Goal: Book appointment/travel/reservation

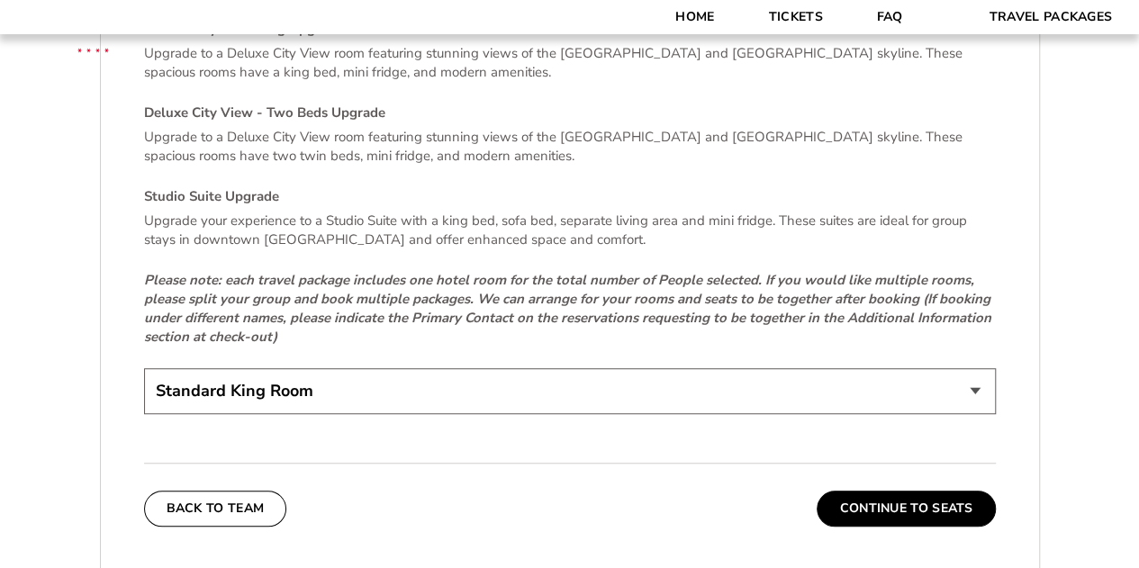
scroll to position [3872, 0]
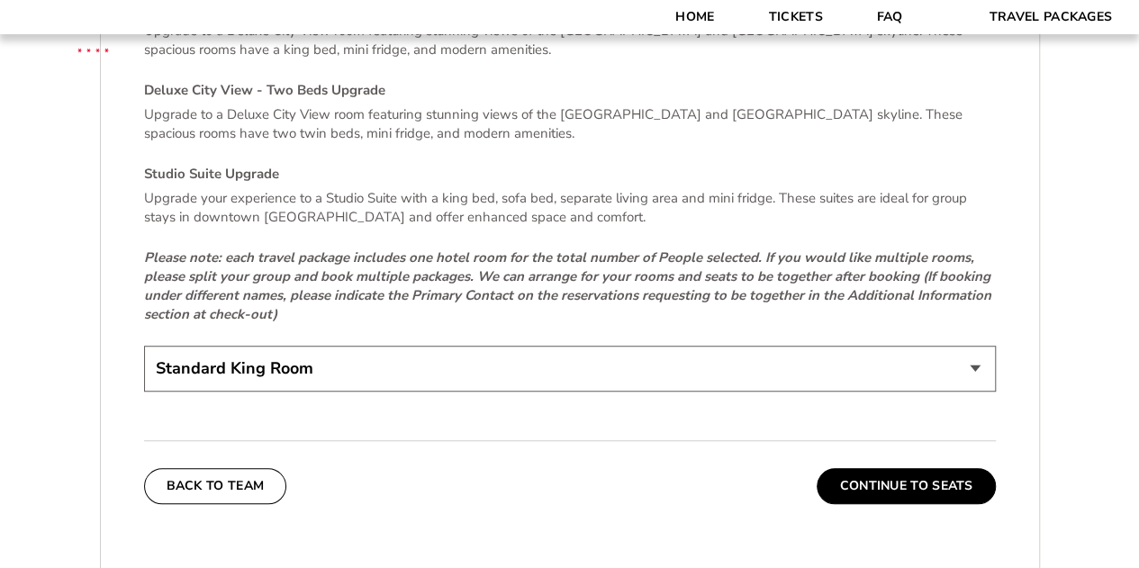
click at [868, 468] on button "Continue To Seats" at bounding box center [906, 486] width 178 height 36
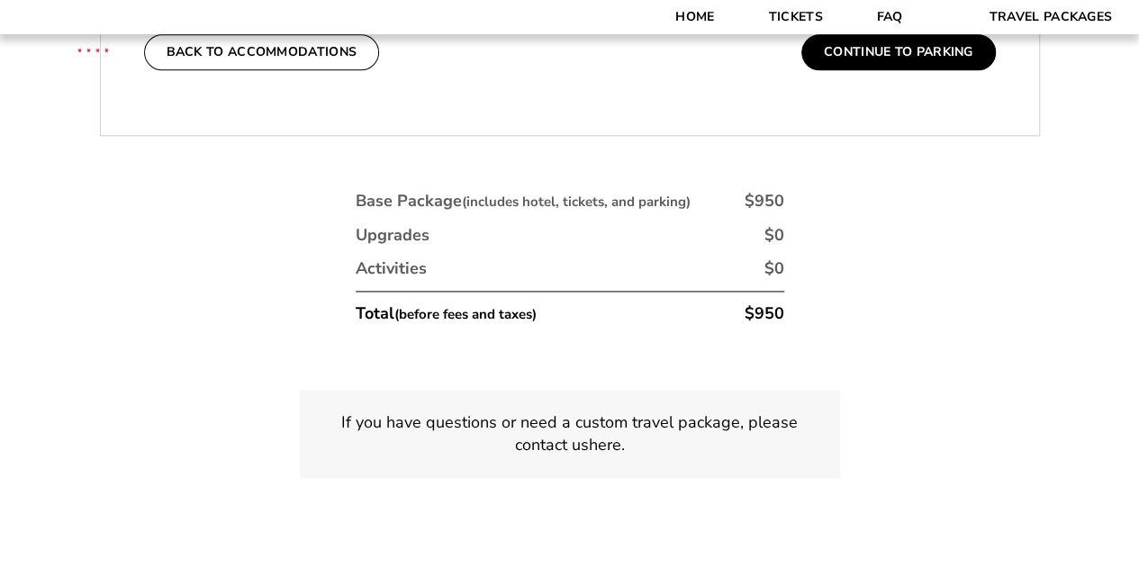
scroll to position [899, 0]
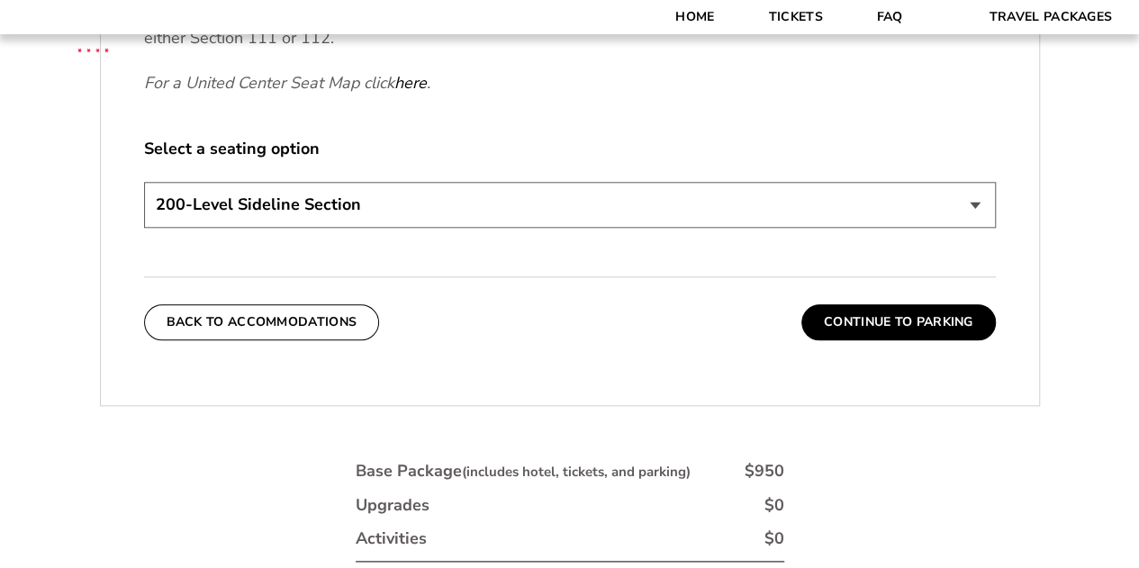
click at [868, 321] on button "Continue To Parking" at bounding box center [898, 322] width 195 height 36
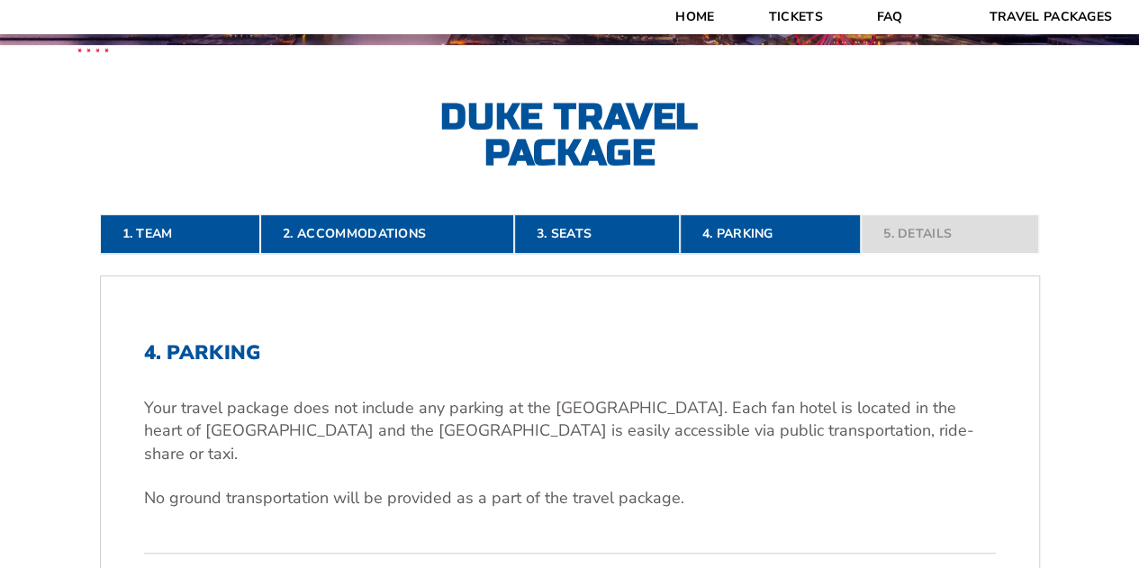
scroll to position [448, 0]
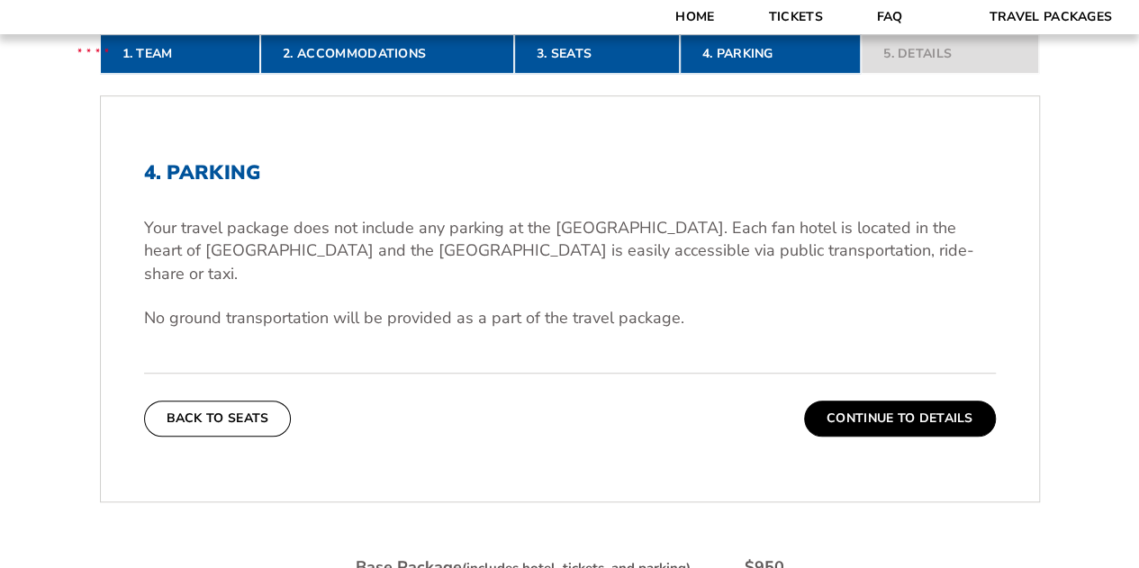
click at [866, 401] on button "Continue To Details" at bounding box center [900, 419] width 192 height 36
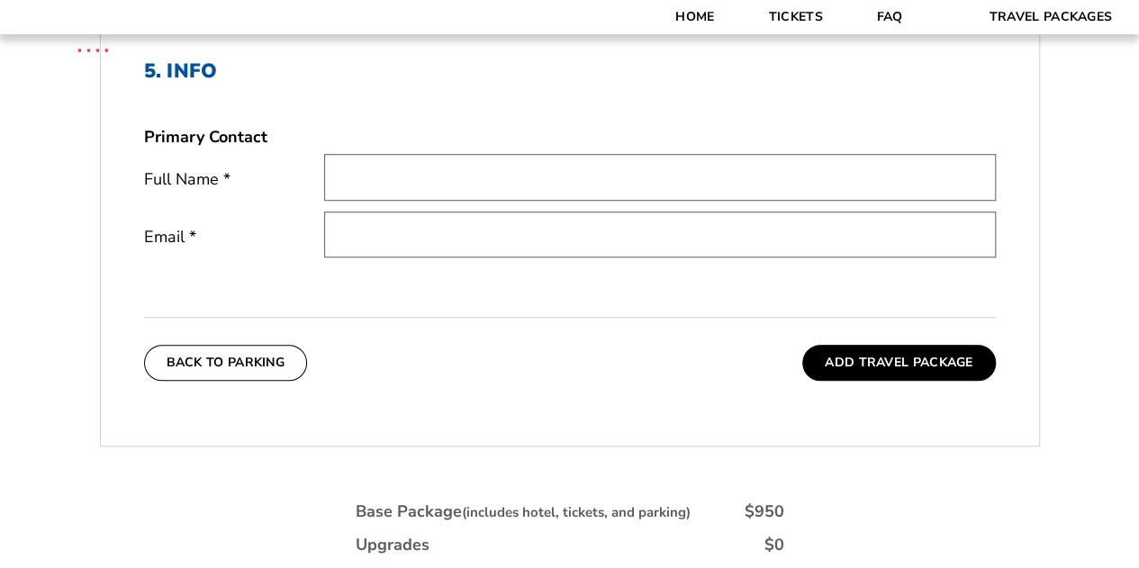
scroll to position [538, 0]
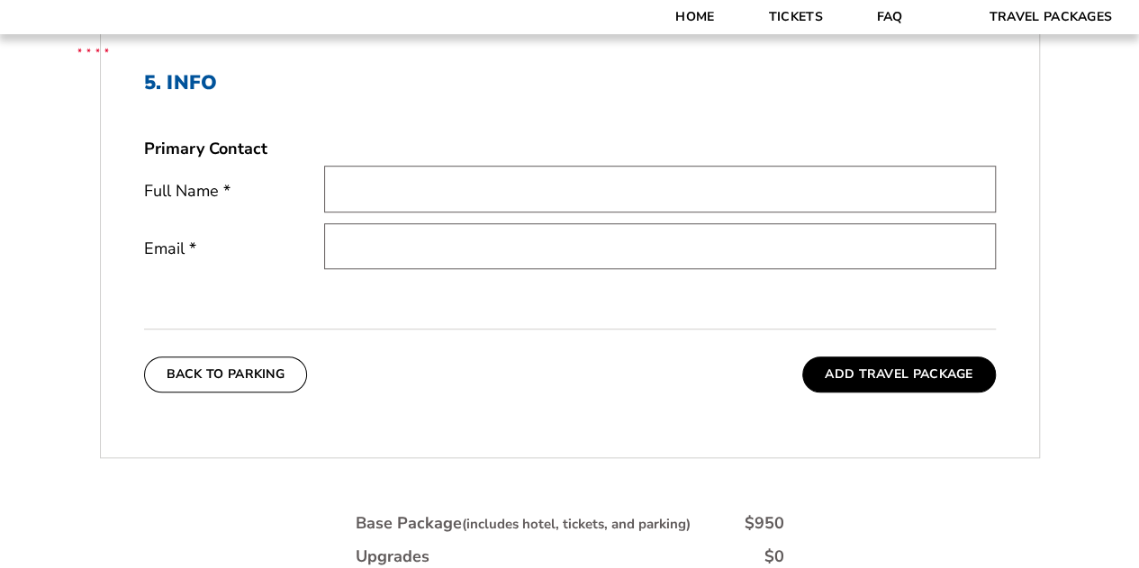
click at [479, 179] on input "text" at bounding box center [660, 189] width 672 height 46
type input "Tracy Hanzal"
type input "hanzals@gmail.com"
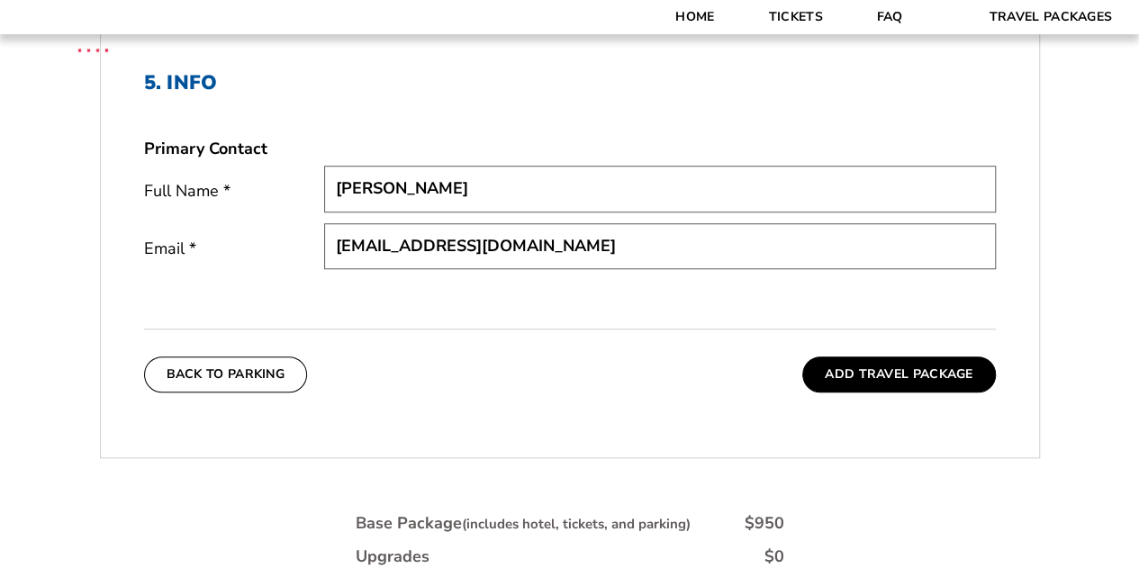
click at [864, 372] on button "Add Travel Package" at bounding box center [898, 375] width 193 height 36
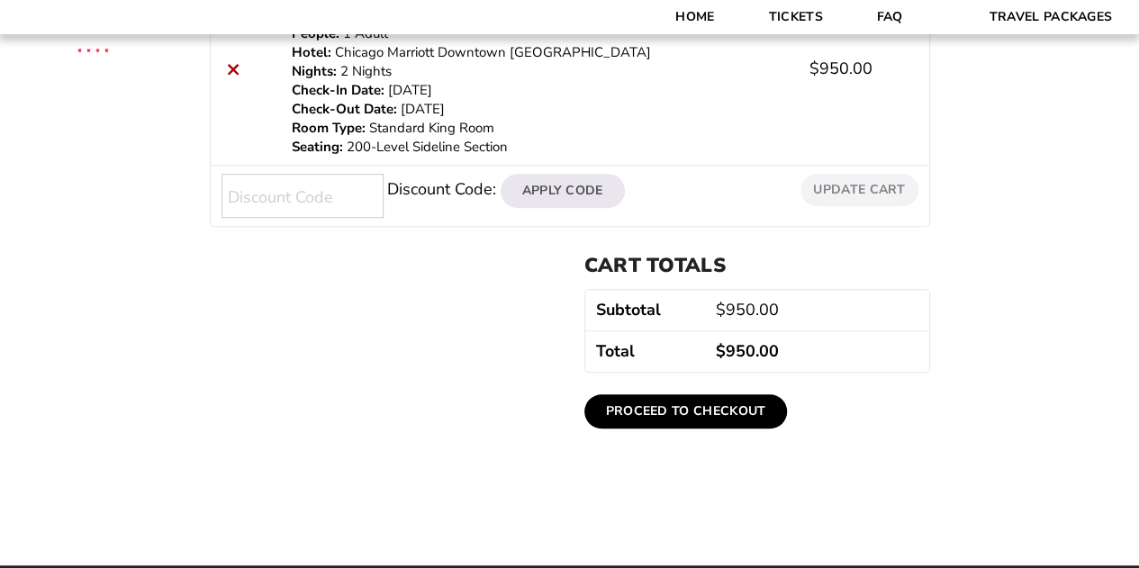
scroll to position [396, 0]
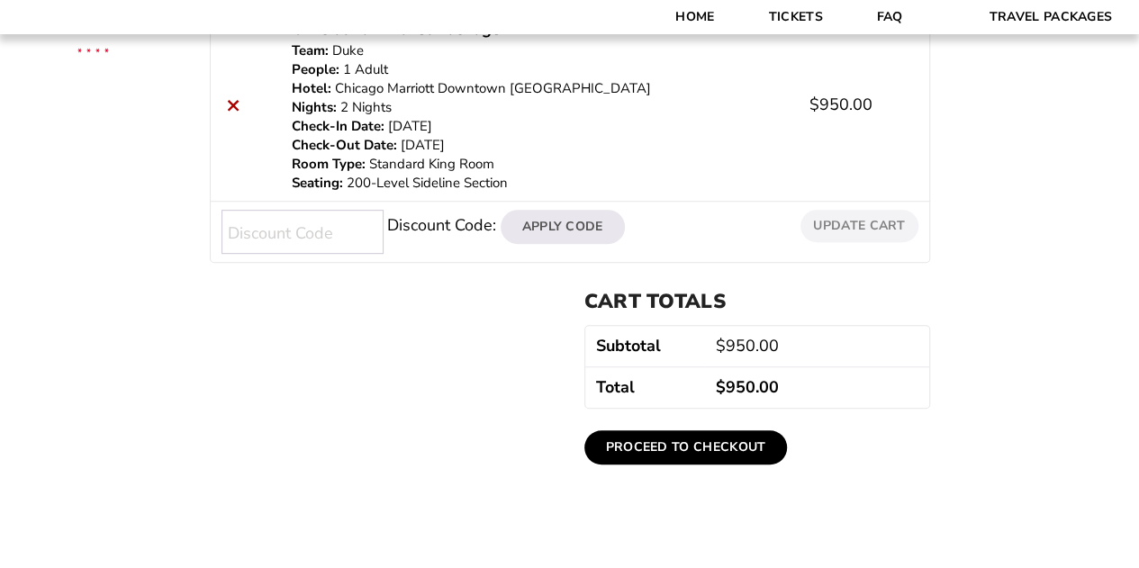
click at [672, 446] on link "Proceed to checkout" at bounding box center [686, 447] width 204 height 34
